Goal: Task Accomplishment & Management: Manage account settings

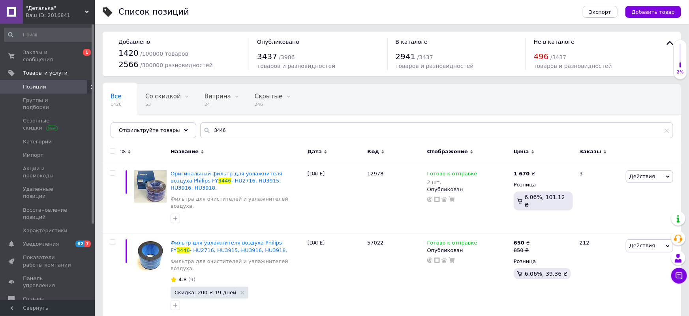
click at [27, 83] on span "Позиции" at bounding box center [34, 86] width 23 height 7
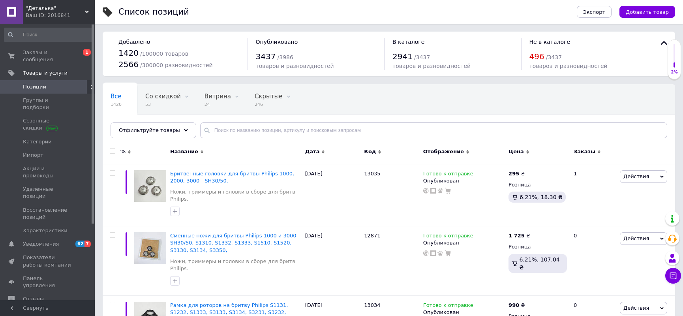
scroll to position [36, 0]
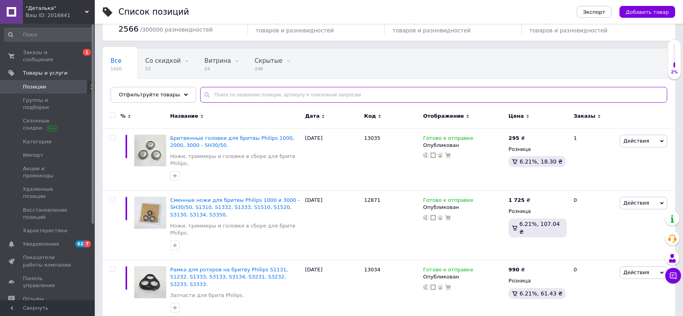
click at [268, 99] on input "text" at bounding box center [433, 95] width 467 height 16
type input "13036"
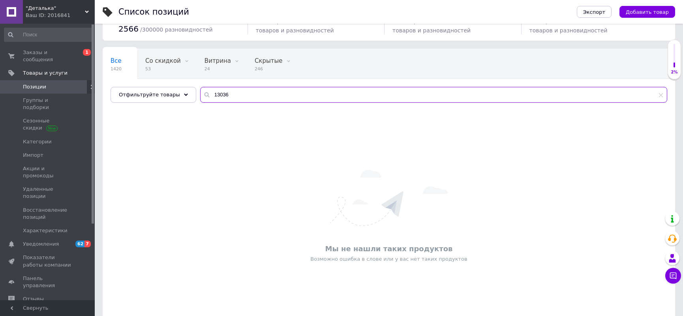
click at [243, 94] on input "13036" at bounding box center [433, 95] width 467 height 16
click at [643, 14] on span "Добавить товар" at bounding box center [646, 12] width 43 height 6
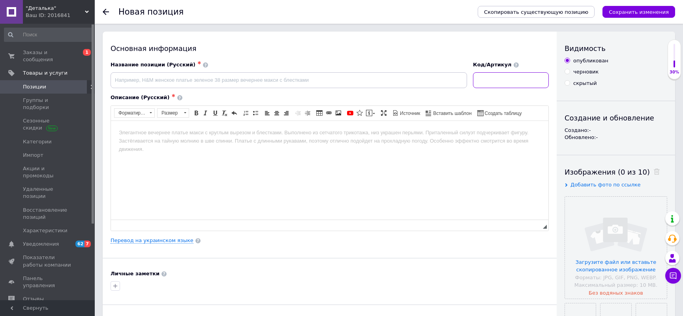
click at [508, 82] on input at bounding box center [511, 80] width 76 height 16
paste input "13036"
type input "13036"
click at [233, 79] on input at bounding box center [288, 80] width 356 height 16
click at [260, 79] on input "Крышка редуктор для широкой чаши блендера" at bounding box center [288, 80] width 356 height 16
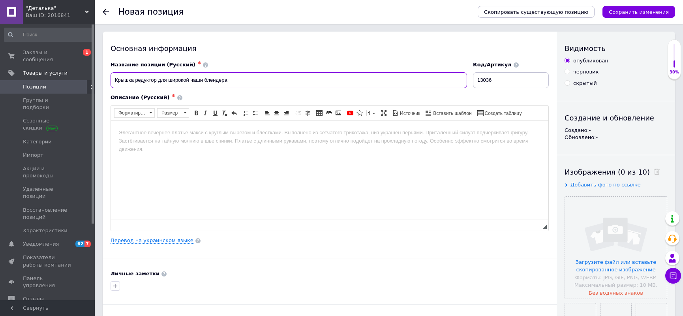
paste input "Philips"
click at [292, 85] on input "Крышка редуктор для широкой чаши блендера Philips" at bounding box center [288, 80] width 356 height 16
paste input "HR2685/00"
type input "Крышка редуктор для широкой чаши блендера Philips HR2685/00."
click at [619, 242] on input "file" at bounding box center [616, 248] width 102 height 102
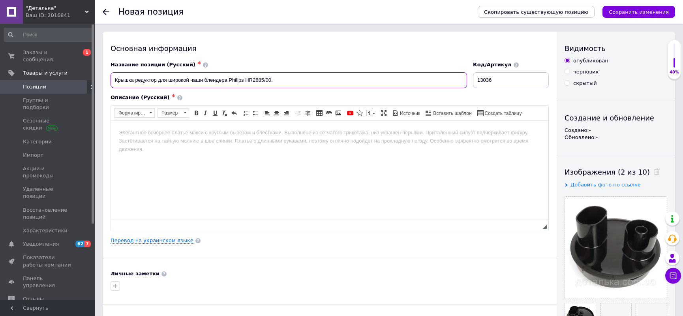
click at [292, 80] on input "Крышка редуктор для широкой чаши блендера Philips HR2685/00." at bounding box center [288, 80] width 356 height 16
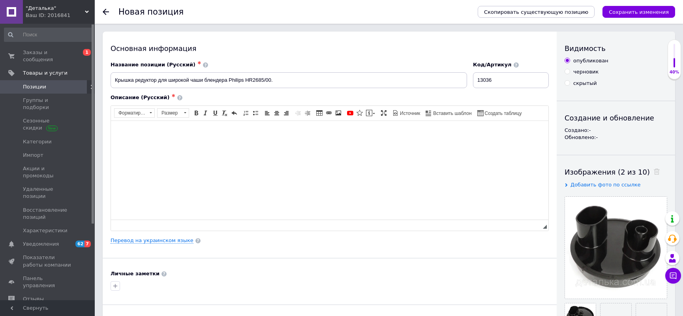
click at [258, 144] on html at bounding box center [329, 132] width 437 height 24
drag, startPoint x: 228, startPoint y: 80, endPoint x: 269, endPoint y: 80, distance: 40.7
click at [270, 80] on input "Крышка редуктор для широкой чаши блендера Philips HR2685/00." at bounding box center [288, 80] width 356 height 16
click at [266, 128] on body "Крышка редуктор на широкую чашу для блендера" at bounding box center [329, 132] width 421 height 8
click at [368, 134] on body "Крышка редуктор на широкую чашу для блендера Philips HR2685/00. Крышка без толк…" at bounding box center [329, 132] width 421 height 8
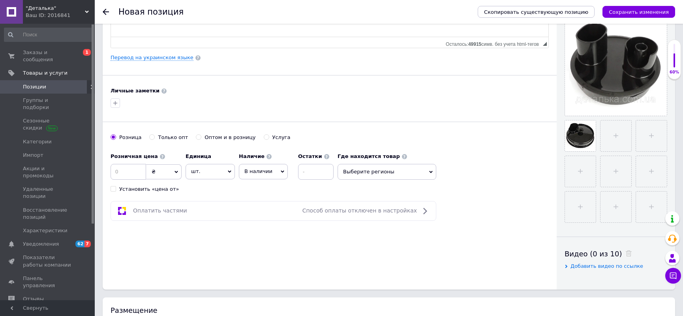
scroll to position [179, 0]
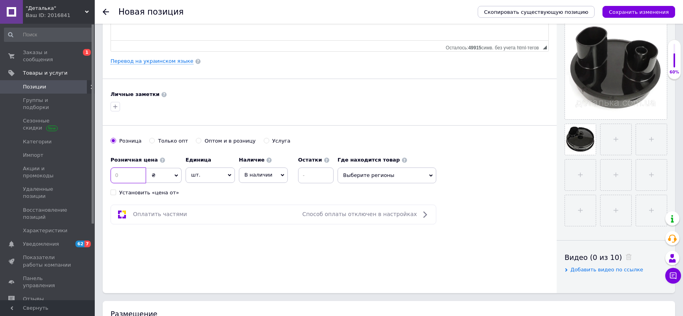
click at [129, 169] on input at bounding box center [128, 175] width 36 height 16
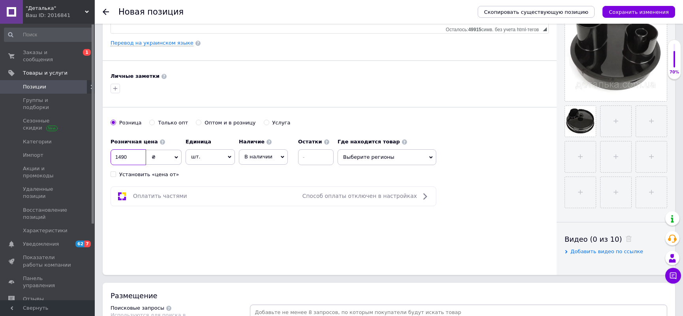
scroll to position [215, 0]
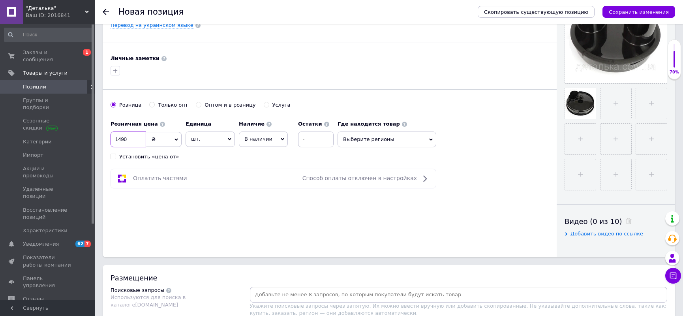
type input "1490"
click at [268, 133] on span "В наличии" at bounding box center [263, 138] width 49 height 15
click at [266, 179] on li "Готово к отправке" at bounding box center [263, 181] width 48 height 18
click at [368, 138] on span "Выберите регионы" at bounding box center [402, 139] width 99 height 16
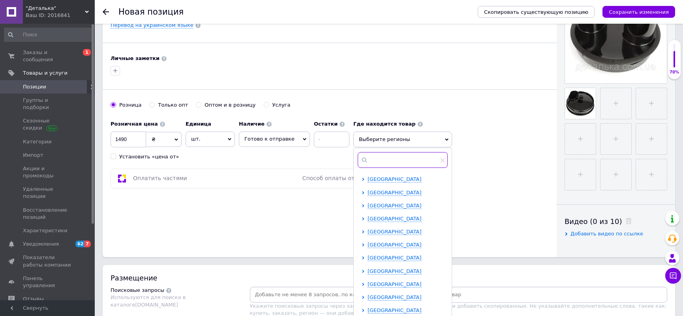
click at [377, 163] on input "text" at bounding box center [402, 160] width 90 height 16
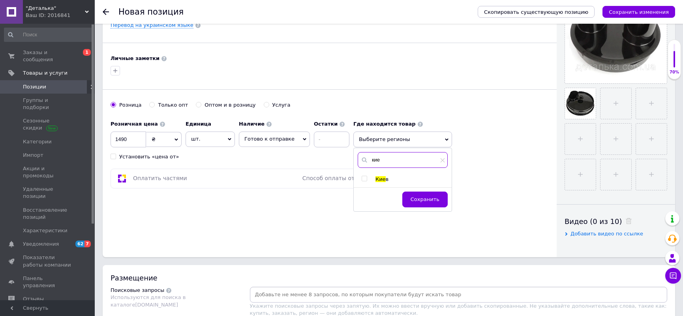
type input "кие"
click at [386, 181] on span "в" at bounding box center [387, 179] width 3 height 6
checkbox input "true"
click at [415, 196] on button "Сохранить" at bounding box center [424, 203] width 45 height 16
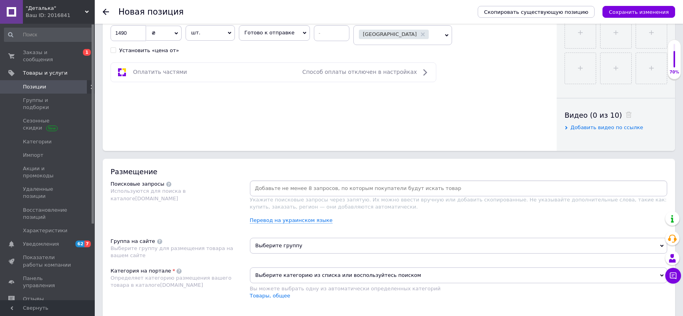
scroll to position [323, 0]
click at [311, 188] on input at bounding box center [458, 187] width 414 height 12
paste input "642001007636"
type input "642001007636"
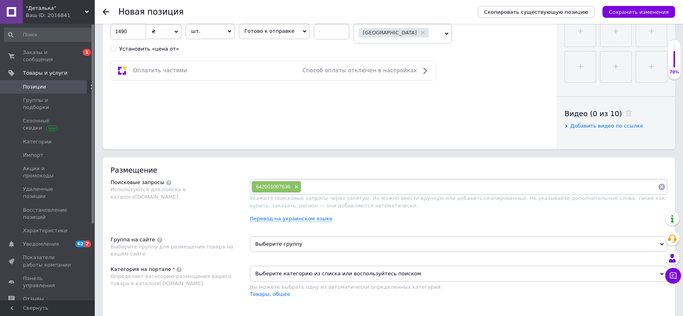
drag, startPoint x: 331, startPoint y: 186, endPoint x: 324, endPoint y: 185, distance: 7.1
click at [325, 185] on input at bounding box center [479, 187] width 356 height 12
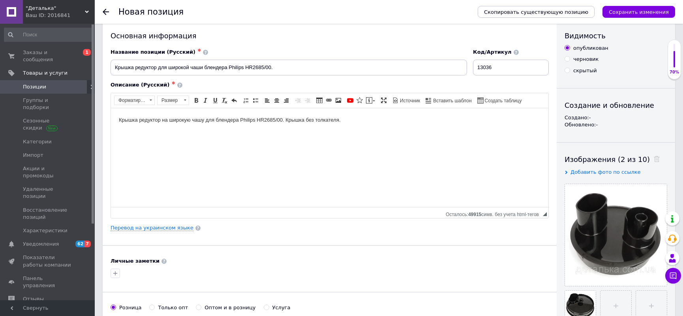
scroll to position [0, 0]
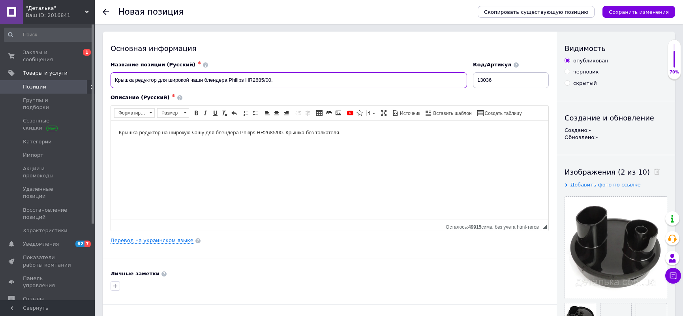
drag, startPoint x: 228, startPoint y: 83, endPoint x: 270, endPoint y: 83, distance: 41.8
click at [270, 83] on input "Крышка редуктор для широкой чаши блендера Philips HR2685/00." at bounding box center [288, 80] width 356 height 16
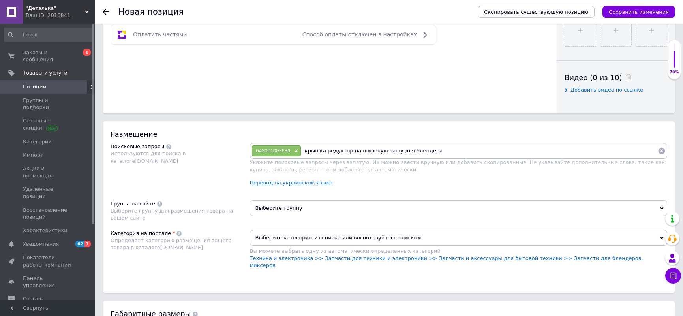
drag, startPoint x: 348, startPoint y: 152, endPoint x: 440, endPoint y: 159, distance: 92.6
click at [440, 159] on div "642001007636 × крышка редуктор на широкую чашу для блендера Укажите поисковые з…" at bounding box center [458, 167] width 417 height 49
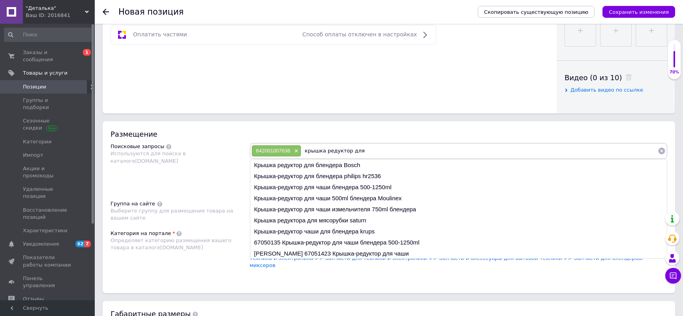
paste input "Philips HR2685/00"
type input "крышка редуктор для Philips HR2685/00"
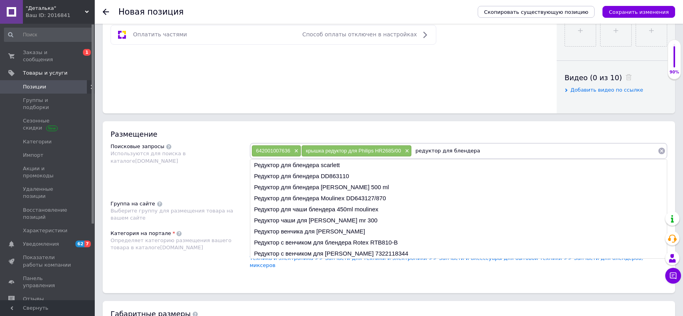
paste input "Philips HR2685/00"
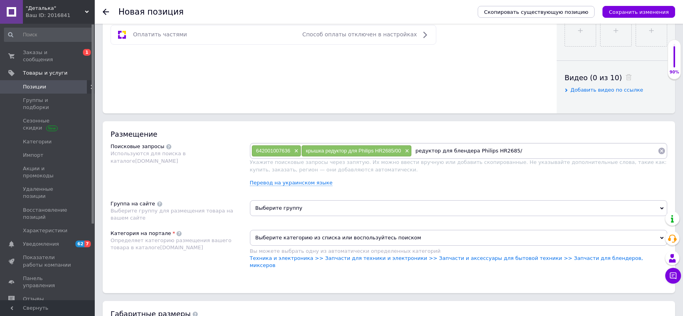
type input "редуктор для блендера Philips HR2685"
paste input "Philips HR2685/00"
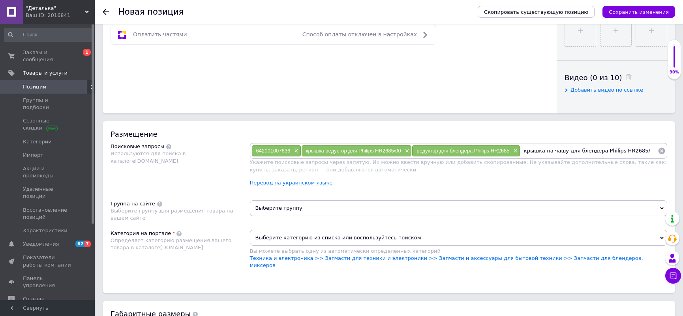
type input "крышка на чашу для блендера Philips HR2685"
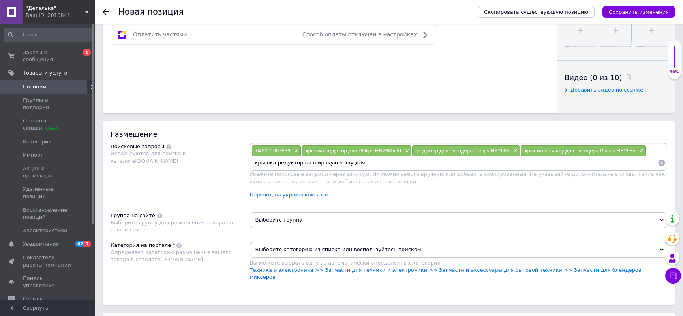
paste input "Philips HR2685/00"
type input "крышка редуктор на широкую чашу для Philips HR2685"
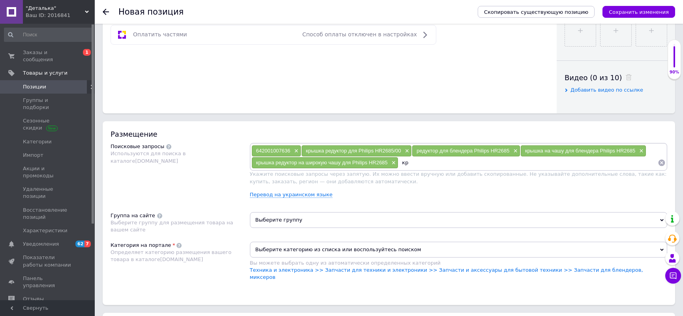
type input "к"
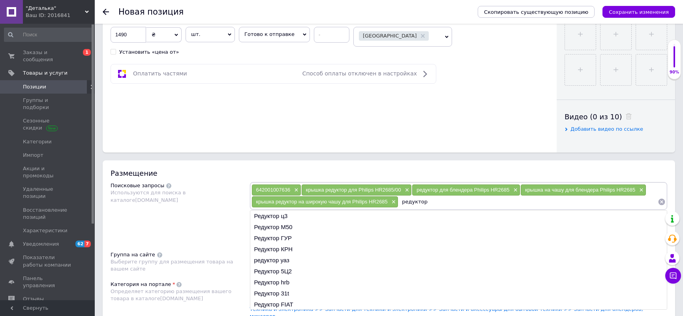
scroll to position [359, 0]
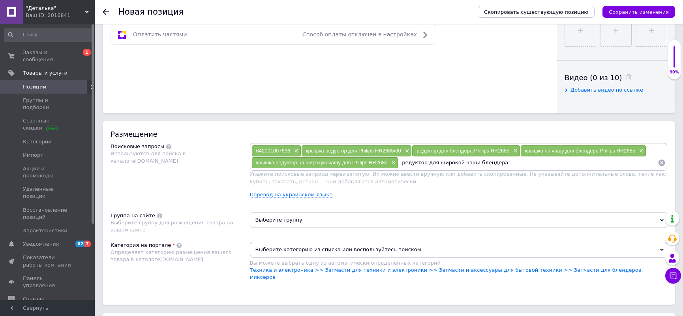
paste input "Philips HR2685/00"
type input "редуктор для широкой чаши блендера Philips HR2685"
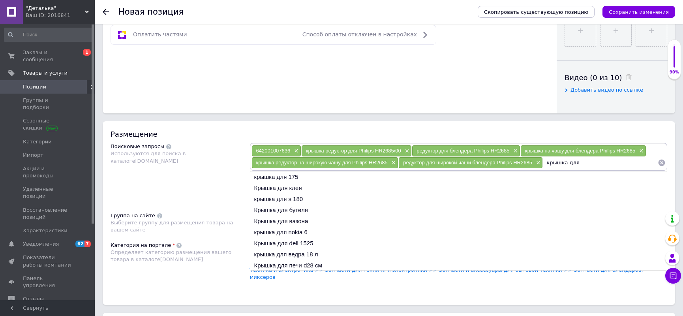
paste input "Philips HR2685/00"
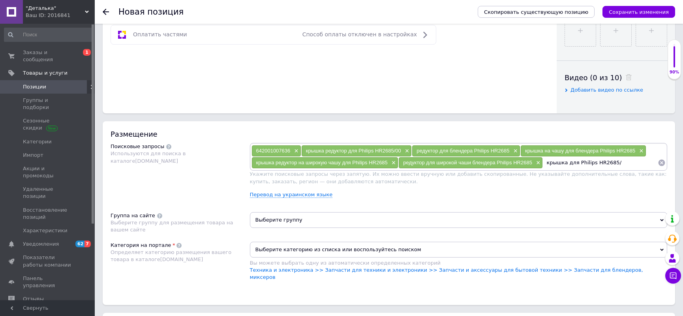
type input "крышка для Philips HR2685"
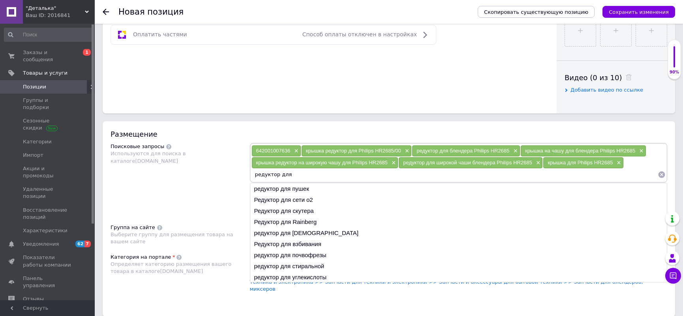
paste input "Philips HR2685/00"
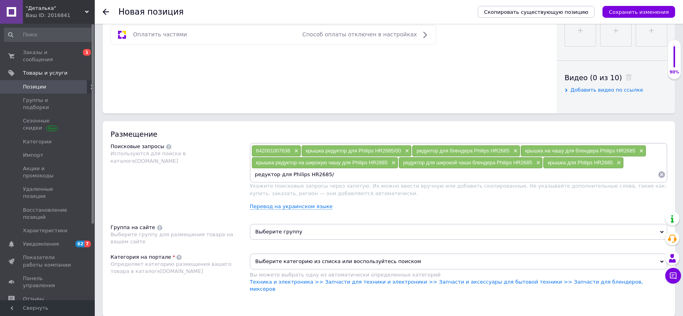
type input "редуктор для Philips HR2685"
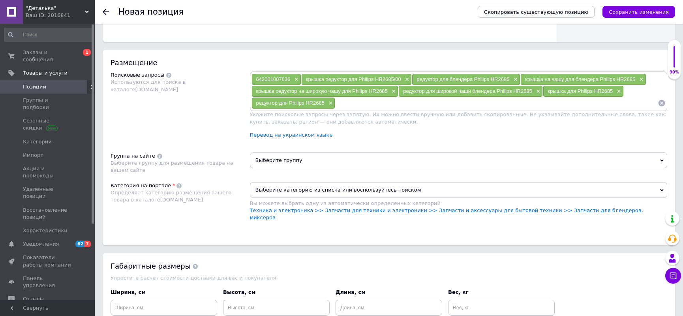
scroll to position [466, 0]
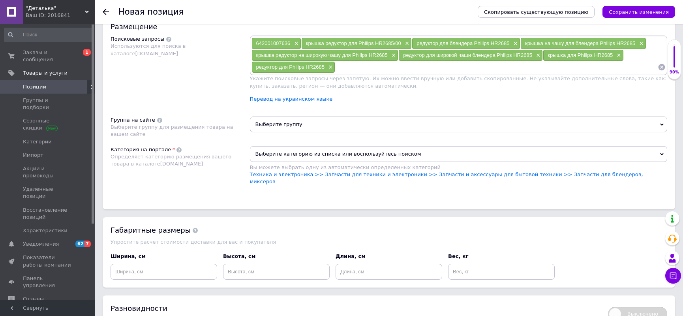
click at [325, 127] on span "Выберите группу" at bounding box center [458, 124] width 417 height 16
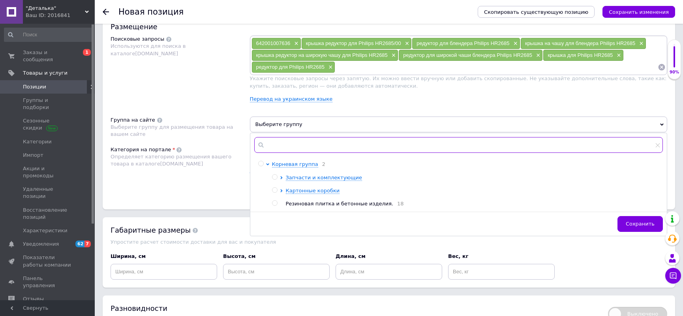
click at [329, 148] on input "text" at bounding box center [458, 145] width 409 height 16
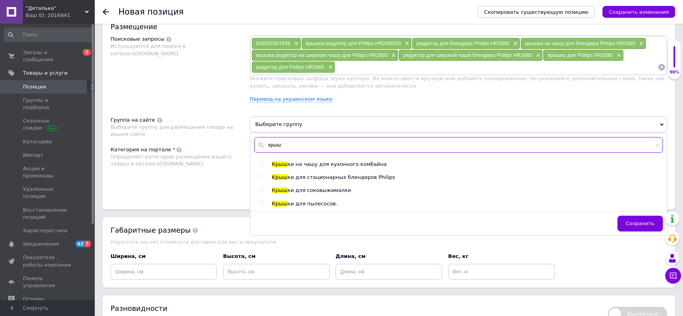
click at [303, 140] on input "крыш" at bounding box center [458, 145] width 409 height 16
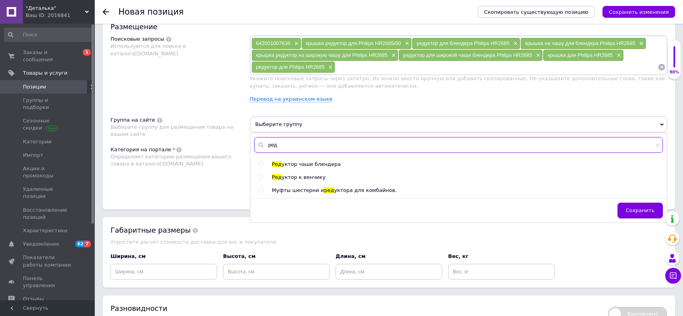
type input "ред"
click at [311, 163] on span "уктор чаши блендера" at bounding box center [310, 164] width 59 height 6
radio input "true"
click at [631, 209] on span "Сохранить" at bounding box center [639, 210] width 29 height 6
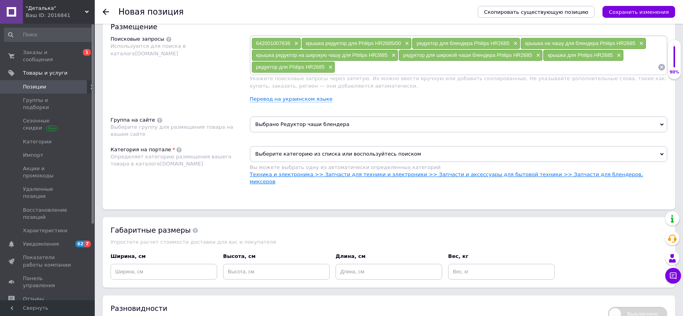
click at [426, 173] on link "Техника и электроника >> Запчасти для техники и электроники >> Запчасти и аксес…" at bounding box center [446, 177] width 393 height 13
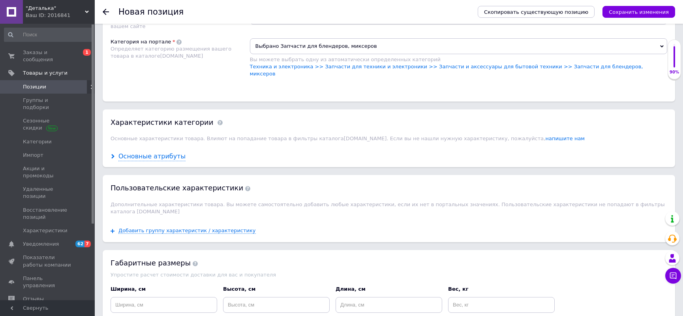
scroll to position [610, 0]
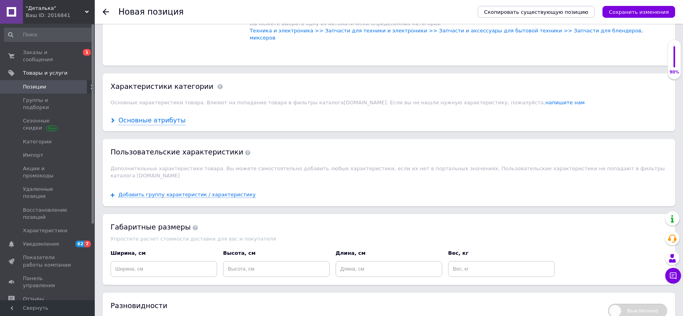
click at [162, 116] on div "Основные атрибуты" at bounding box center [151, 120] width 67 height 9
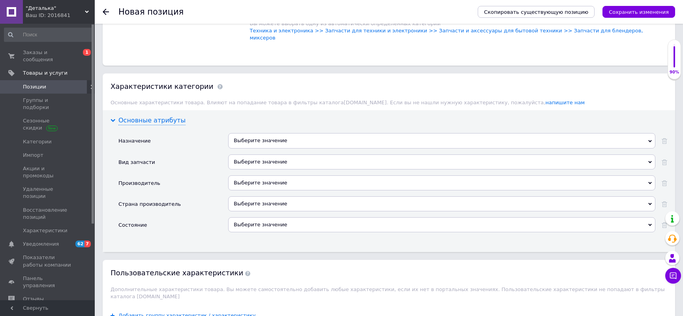
click at [165, 116] on div "Основные атрибуты" at bounding box center [151, 120] width 67 height 9
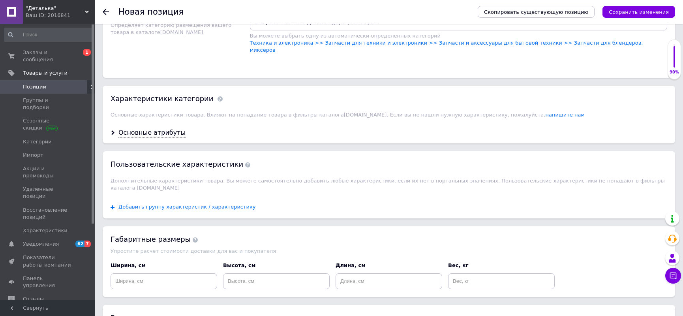
scroll to position [574, 0]
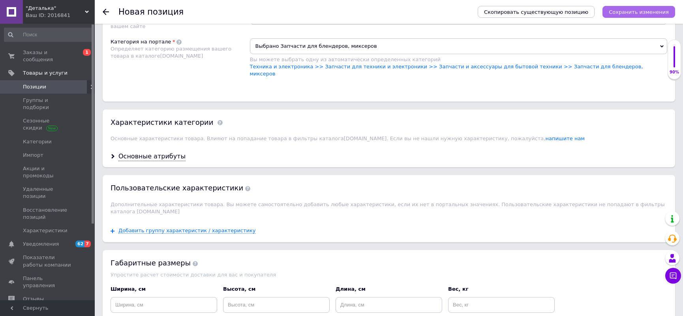
click at [629, 11] on icon "Сохранить изменения" at bounding box center [638, 12] width 60 height 6
